Goal: Task Accomplishment & Management: Complete application form

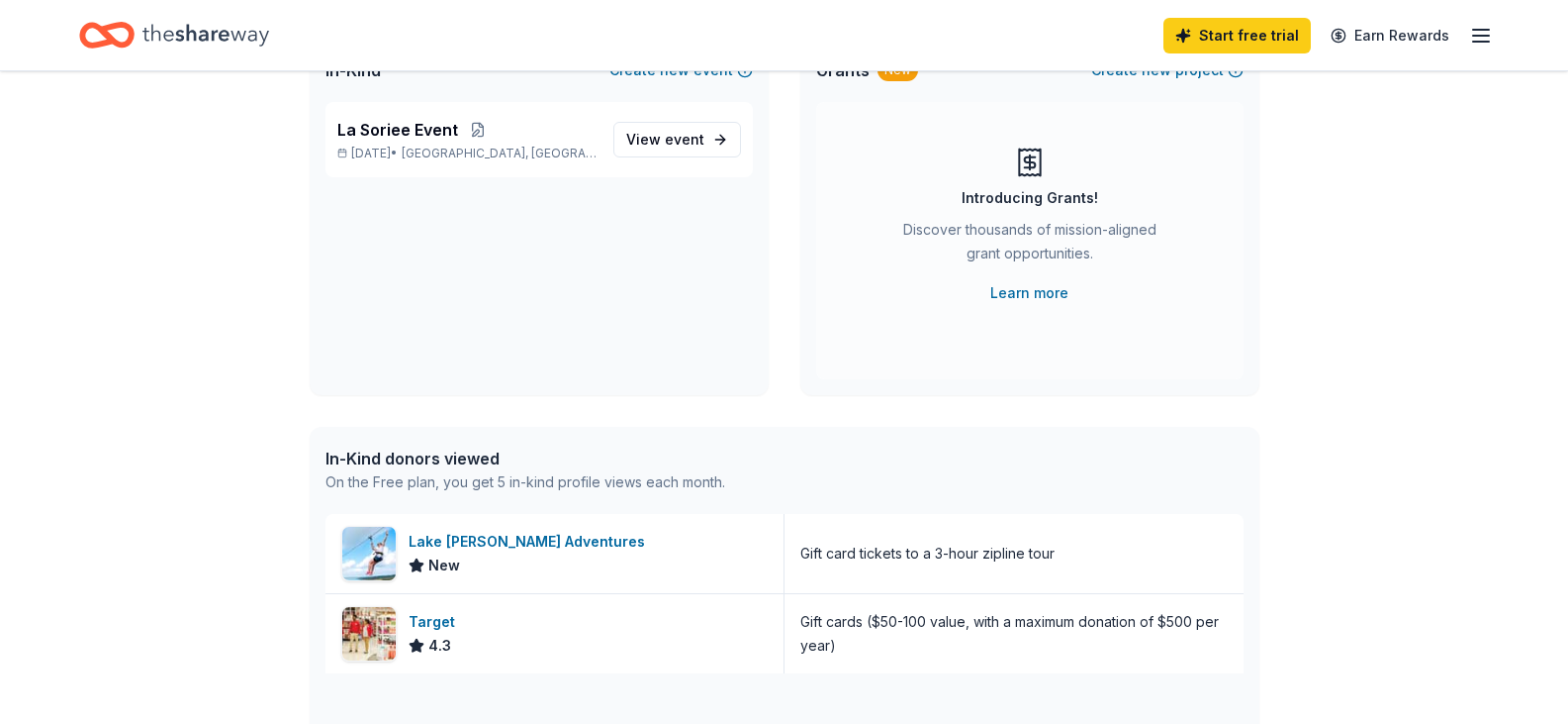
scroll to position [198, 0]
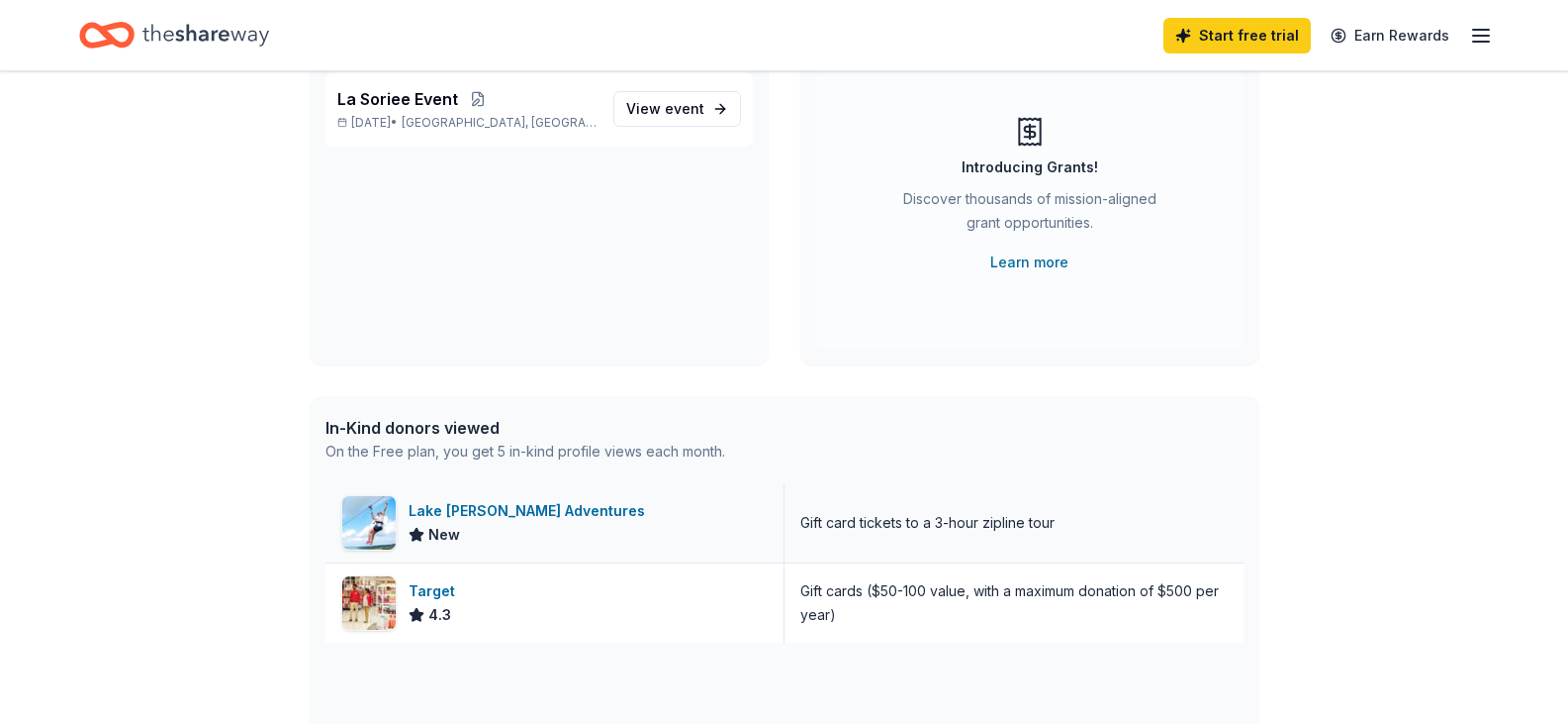
click at [590, 506] on div "Lake [PERSON_NAME] Adventures" at bounding box center [531, 511] width 245 height 24
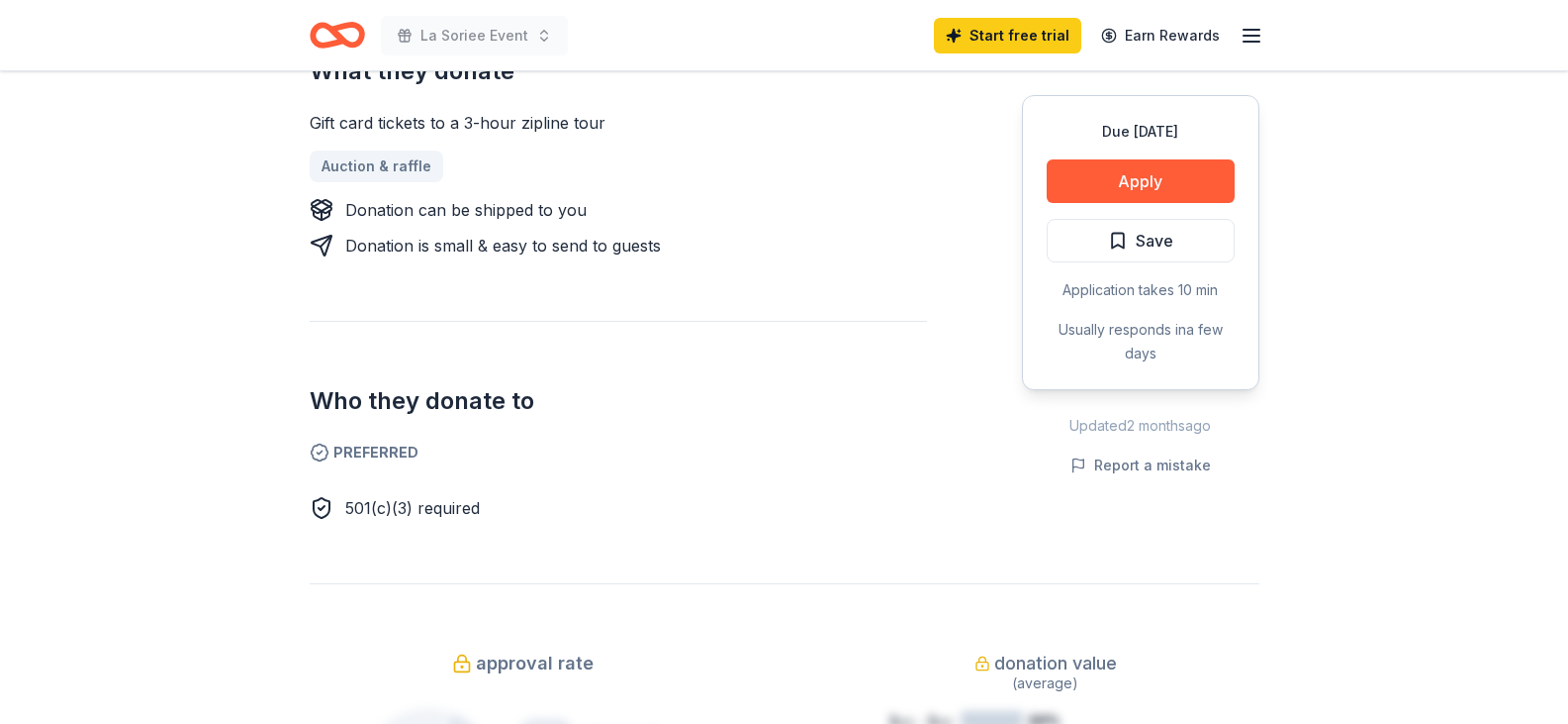
scroll to position [891, 0]
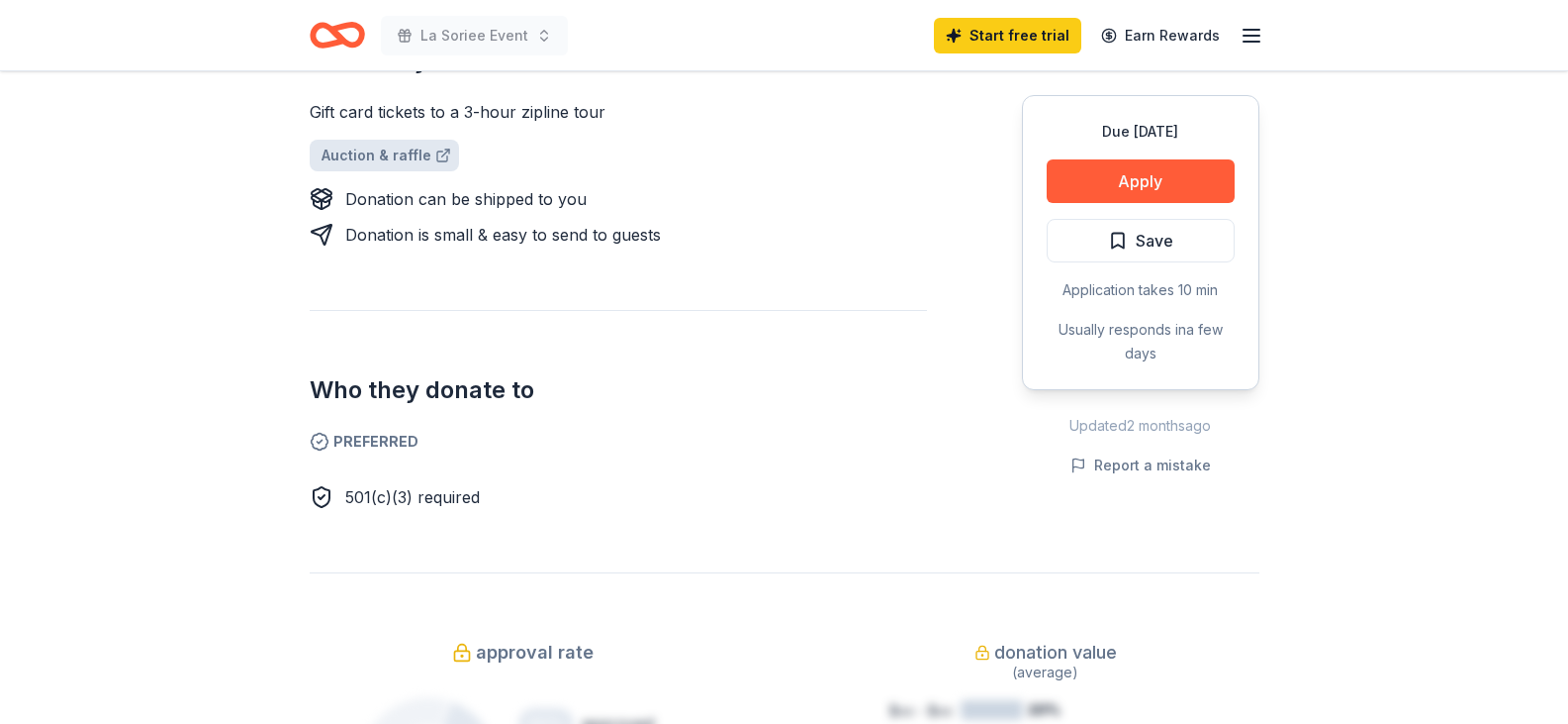
click at [398, 140] on link "Auction & raffle" at bounding box center [384, 155] width 149 height 32
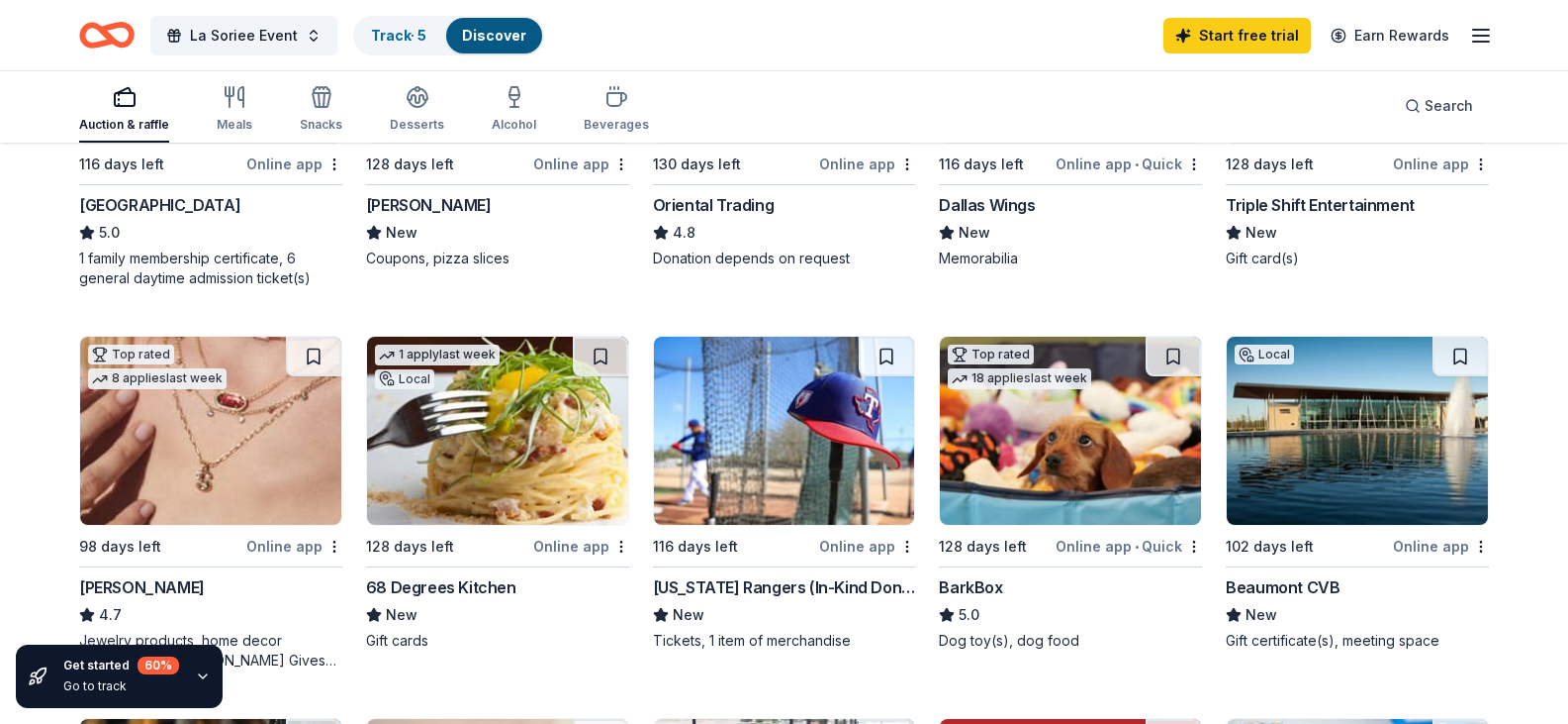
scroll to position [495, 0]
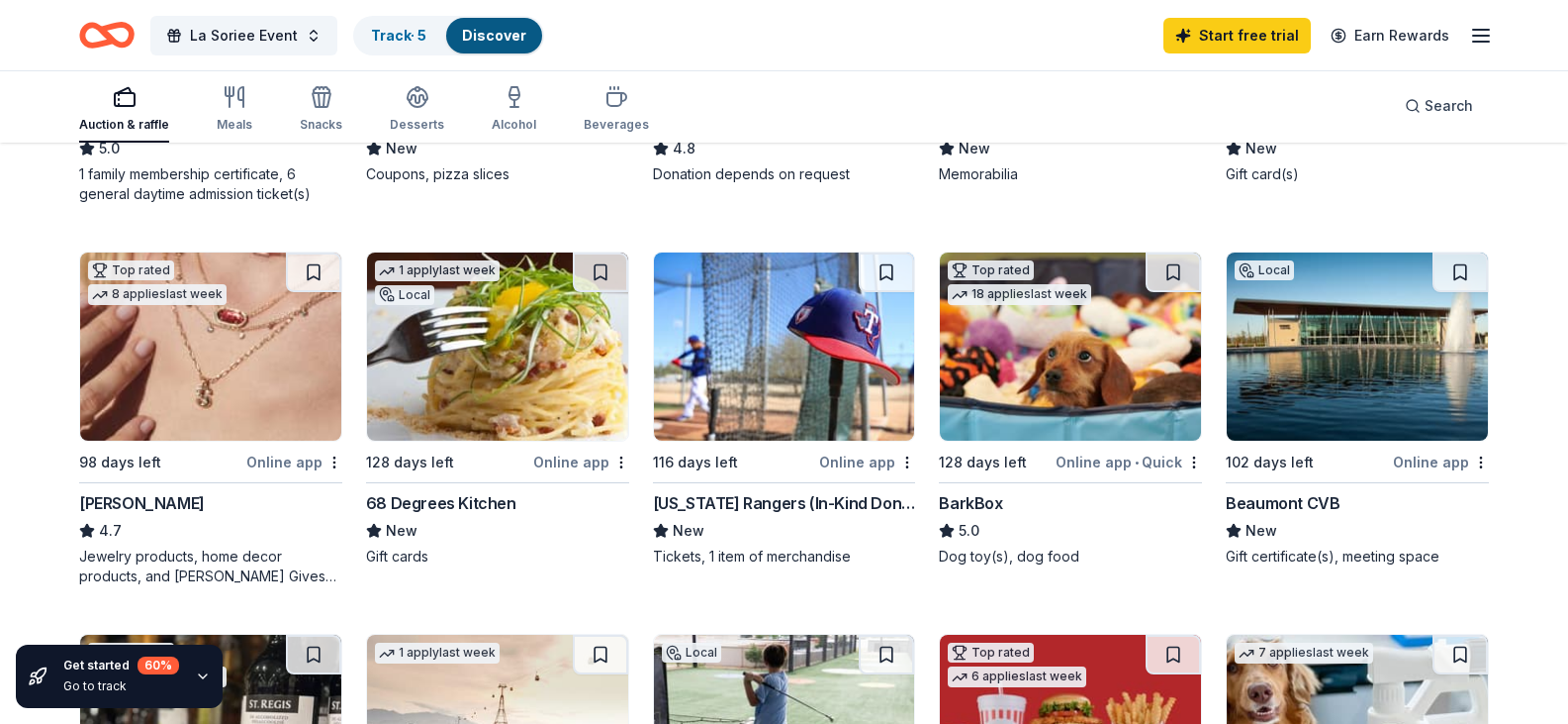
click at [709, 515] on div "[US_STATE] Rangers (In-Kind Donation)" at bounding box center [785, 503] width 263 height 24
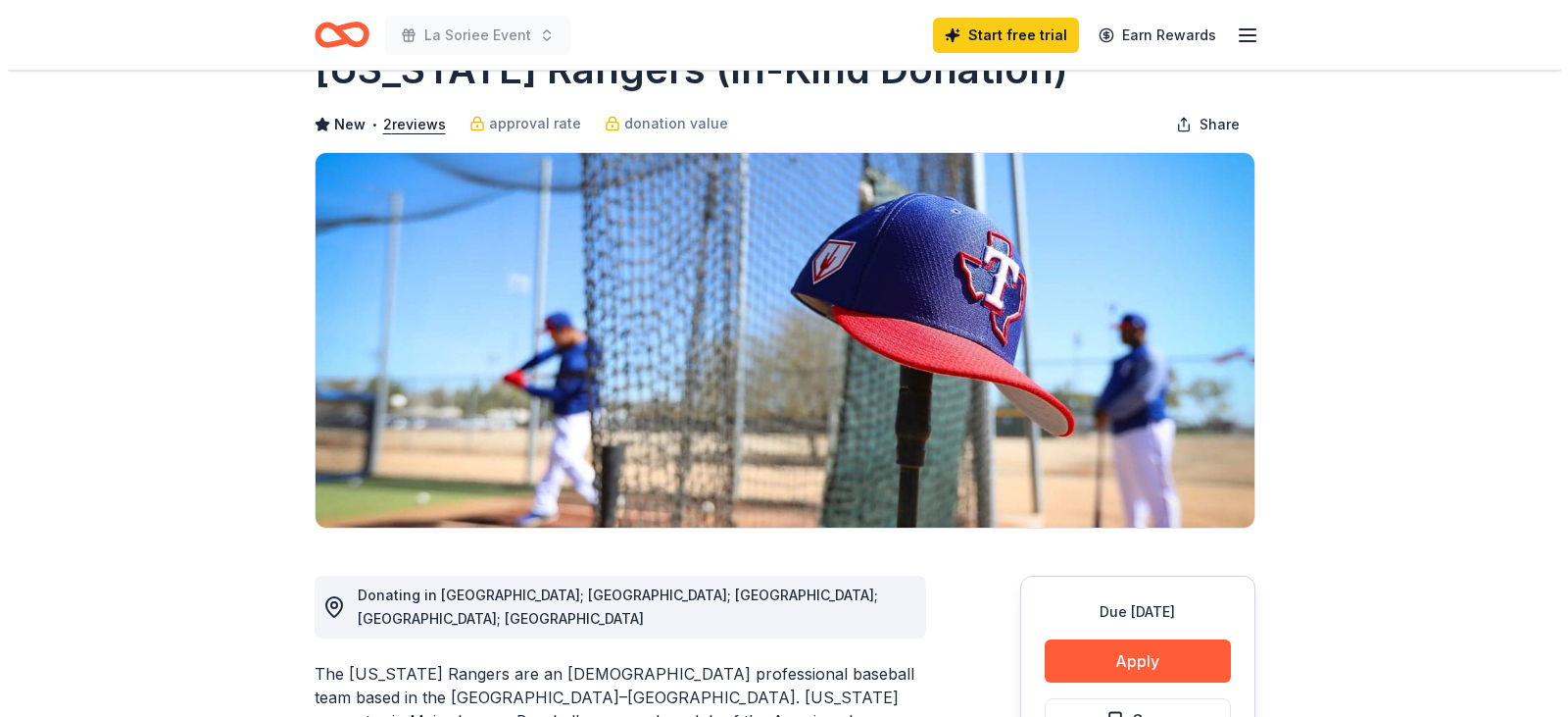
scroll to position [294, 0]
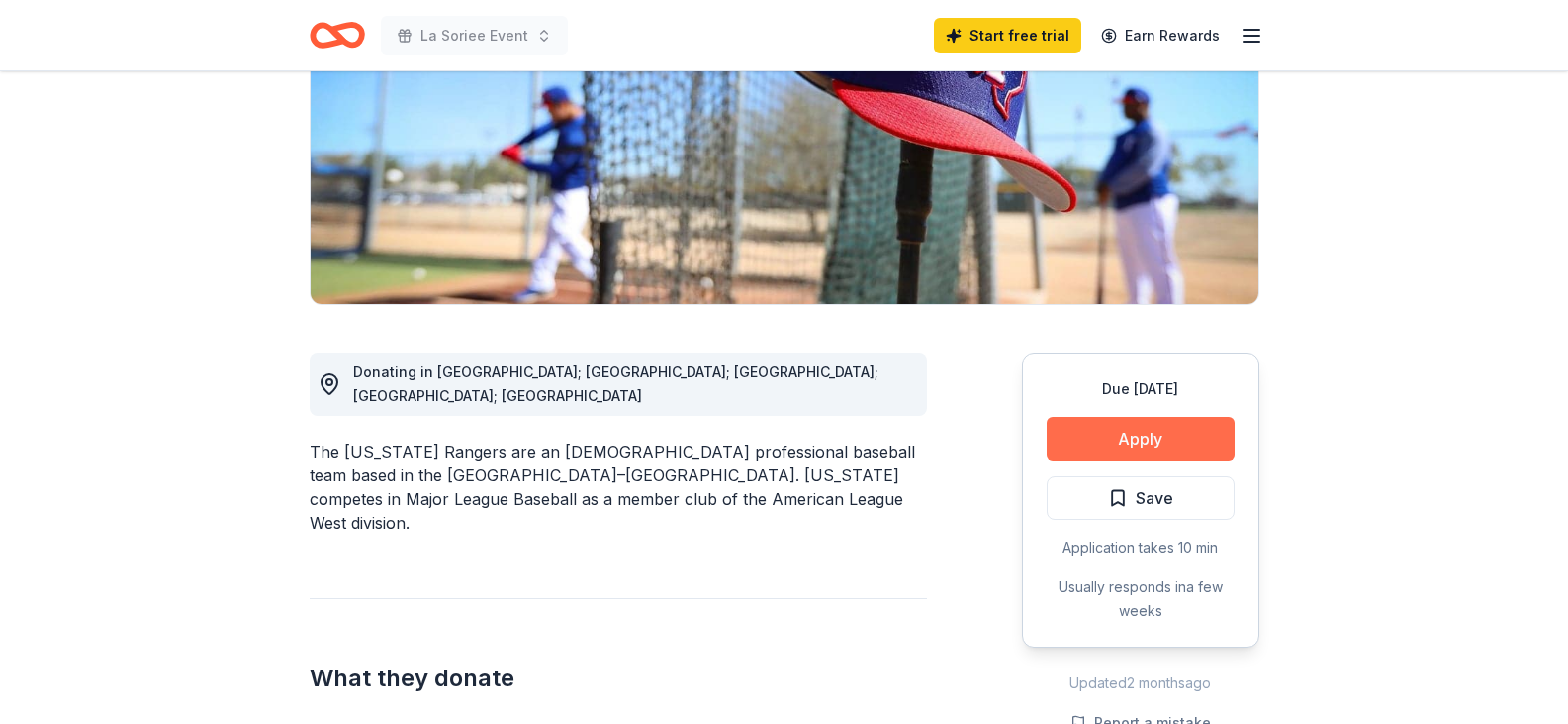
click at [1156, 442] on button "Apply" at bounding box center [1141, 439] width 188 height 44
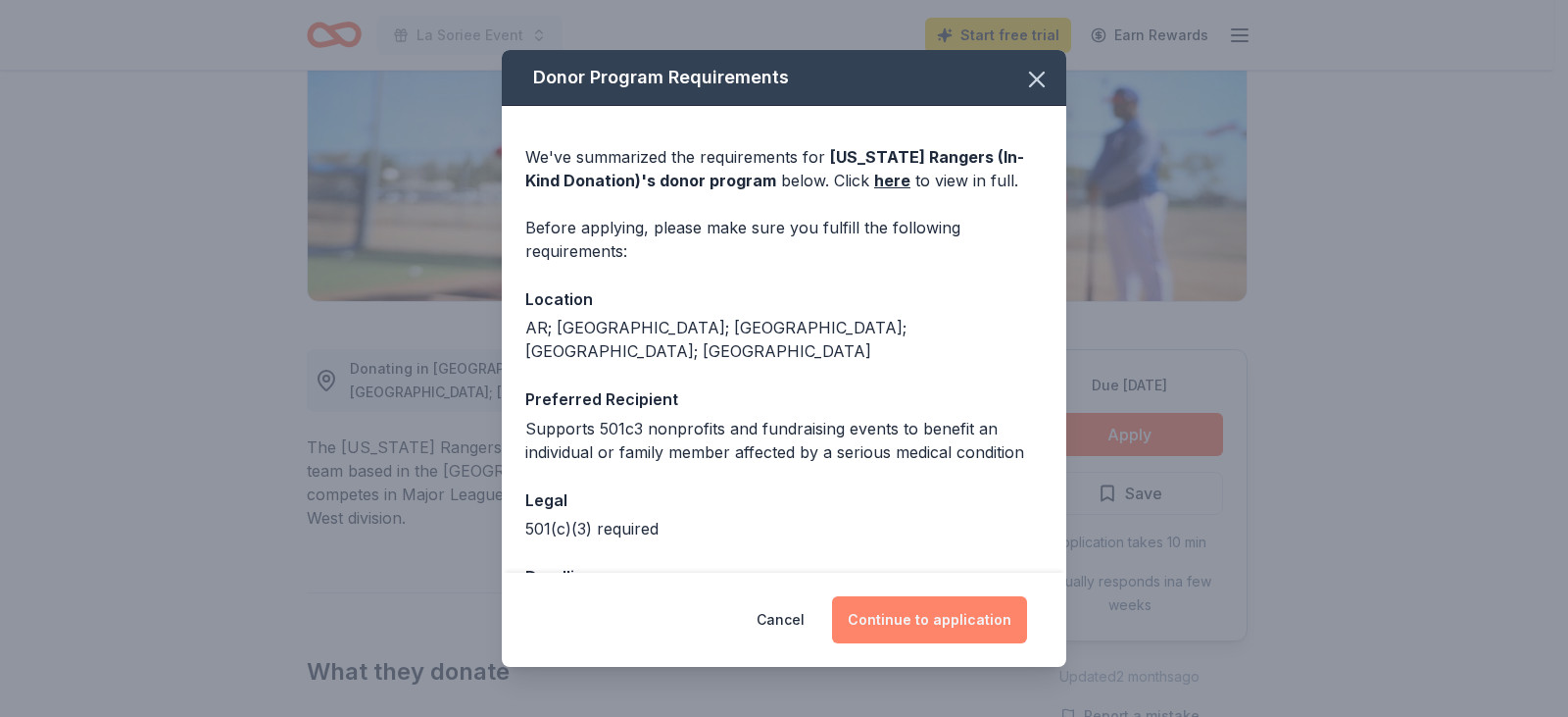
click at [935, 615] on button "Continue to application" at bounding box center [930, 620] width 195 height 47
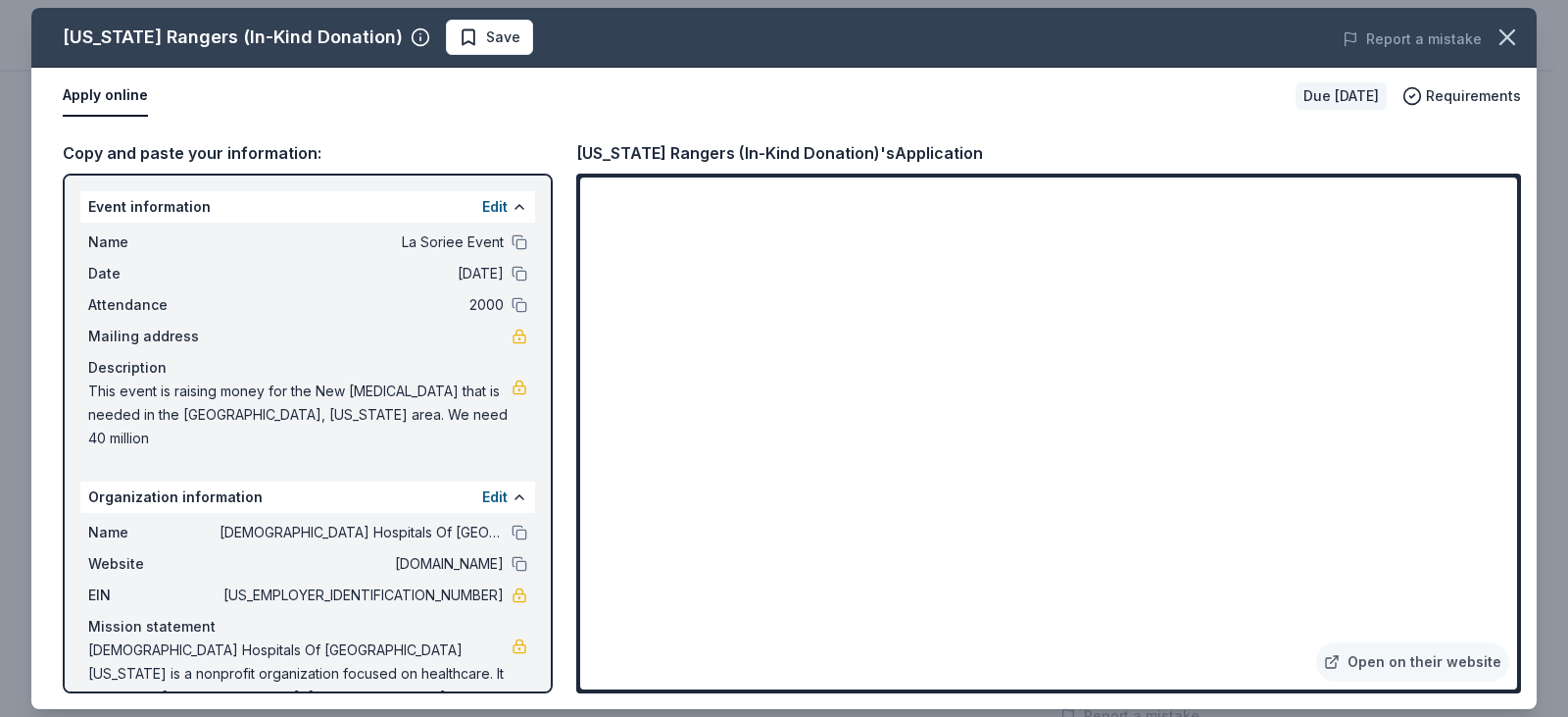
scroll to position [18, 0]
